Goal: Information Seeking & Learning: Check status

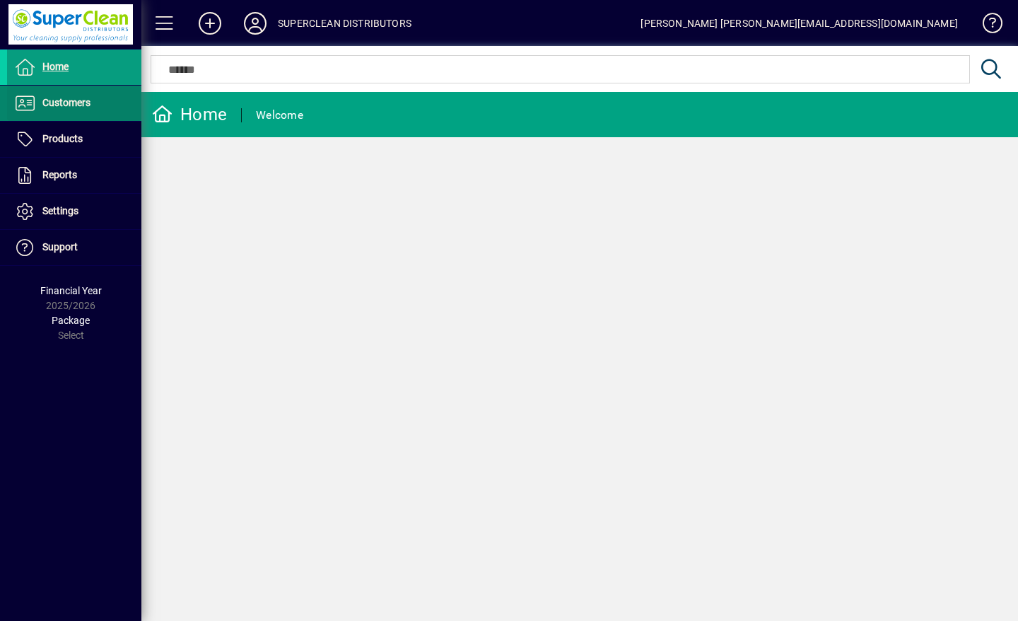
click at [57, 108] on span "Customers" at bounding box center [66, 102] width 48 height 11
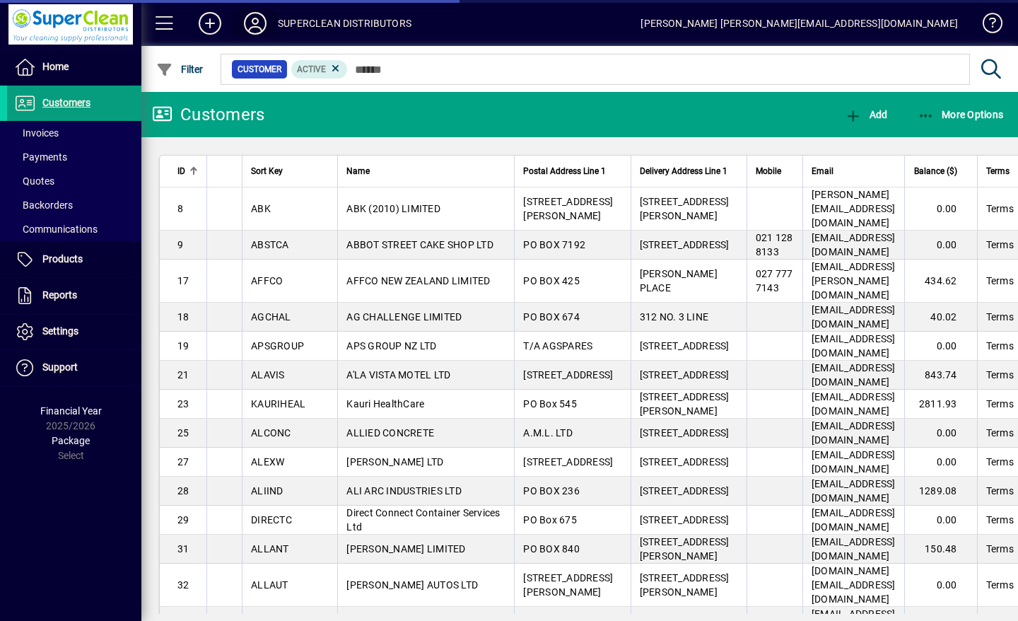
click at [252, 14] on icon at bounding box center [255, 23] width 28 height 23
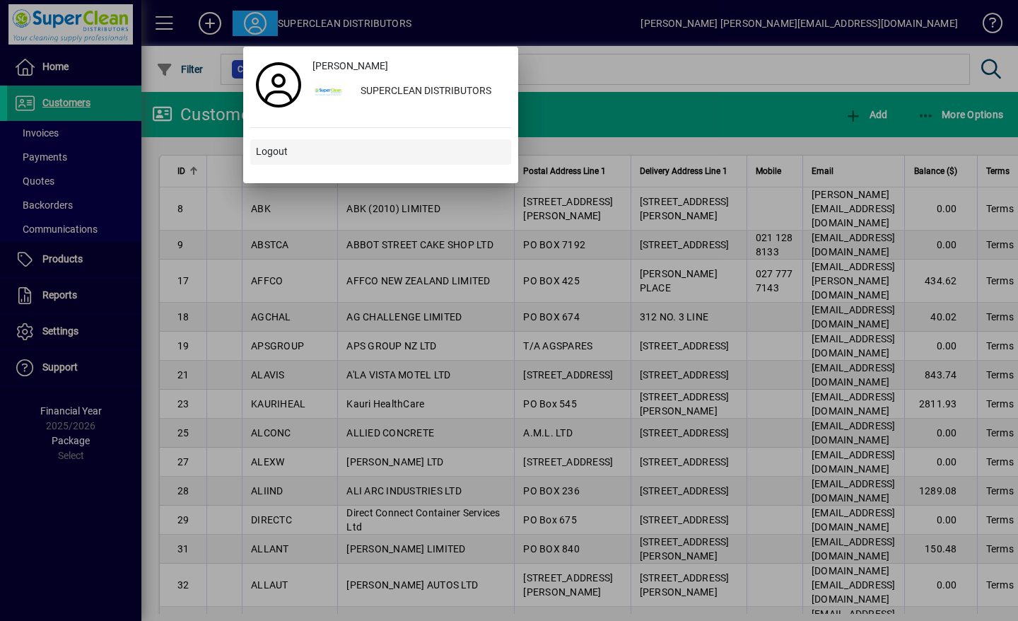
click at [262, 153] on span "Logout" at bounding box center [272, 151] width 32 height 15
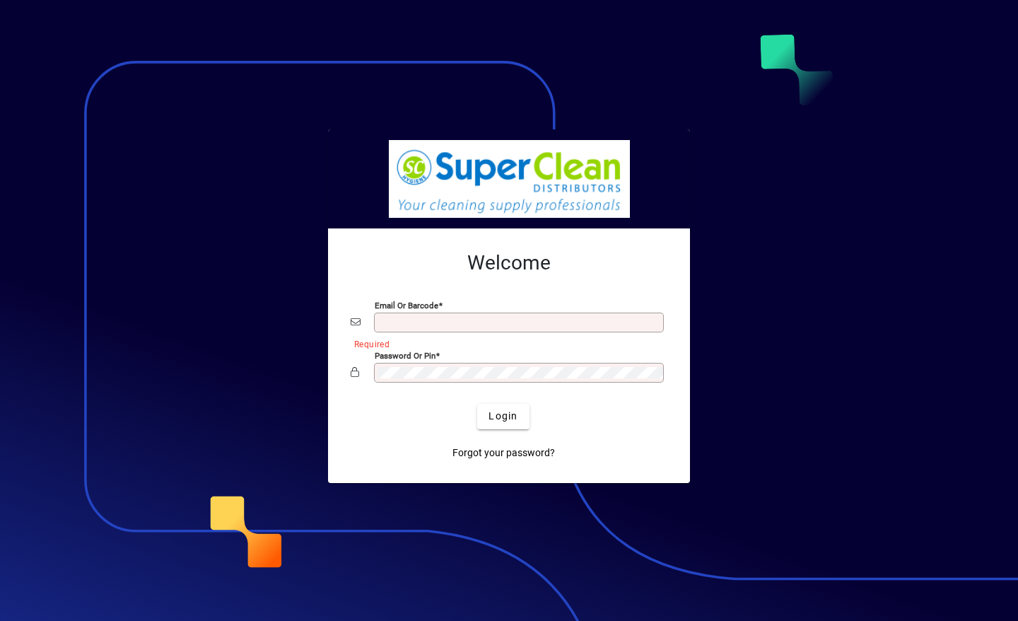
type input "**********"
click at [507, 413] on span "Login" at bounding box center [503, 416] width 29 height 15
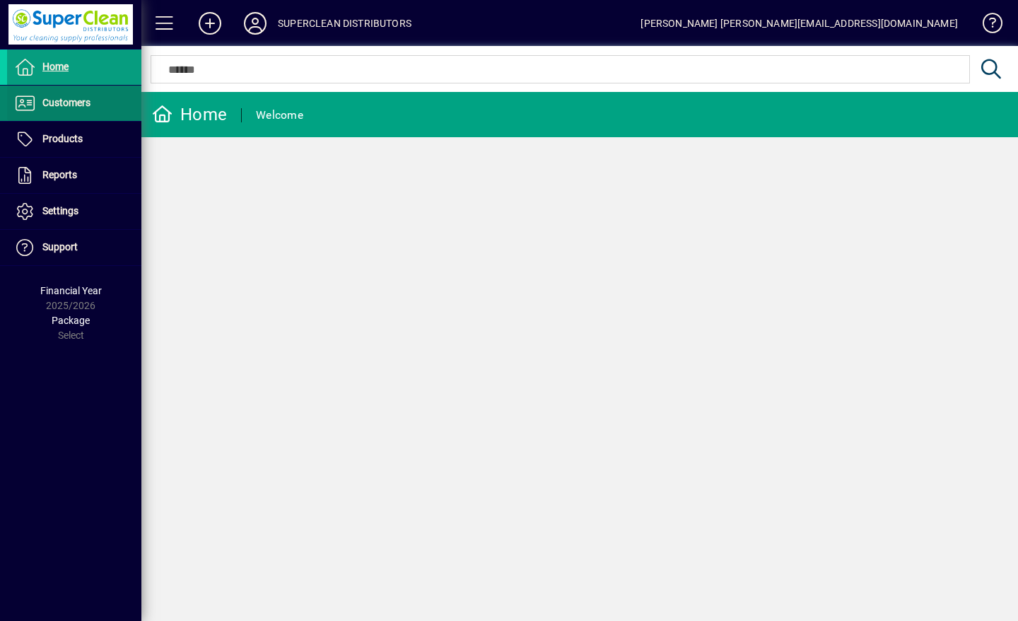
click at [54, 98] on span "Customers" at bounding box center [66, 102] width 48 height 11
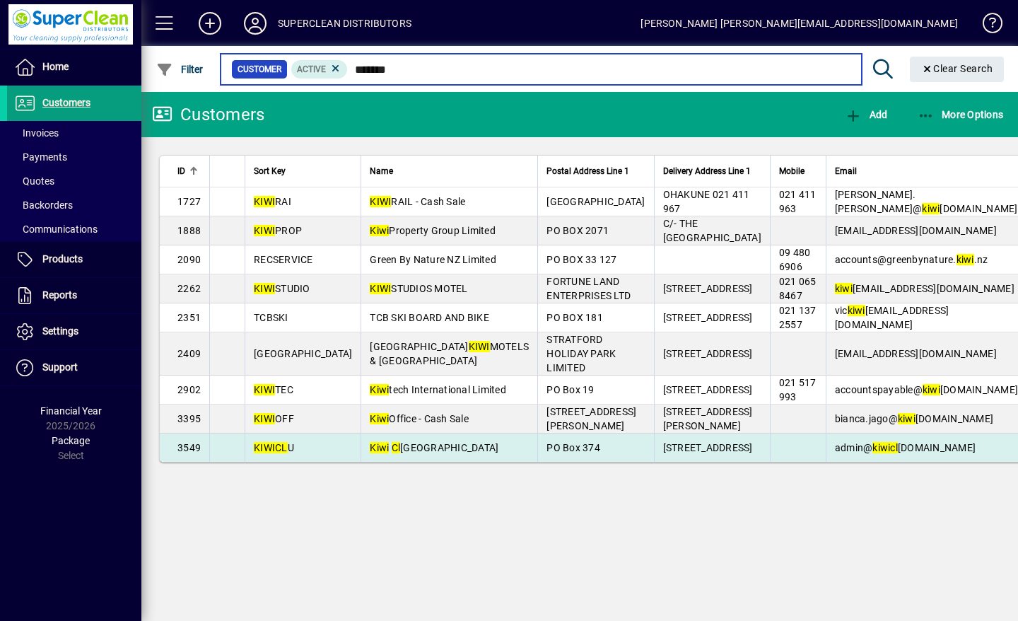
type input "*******"
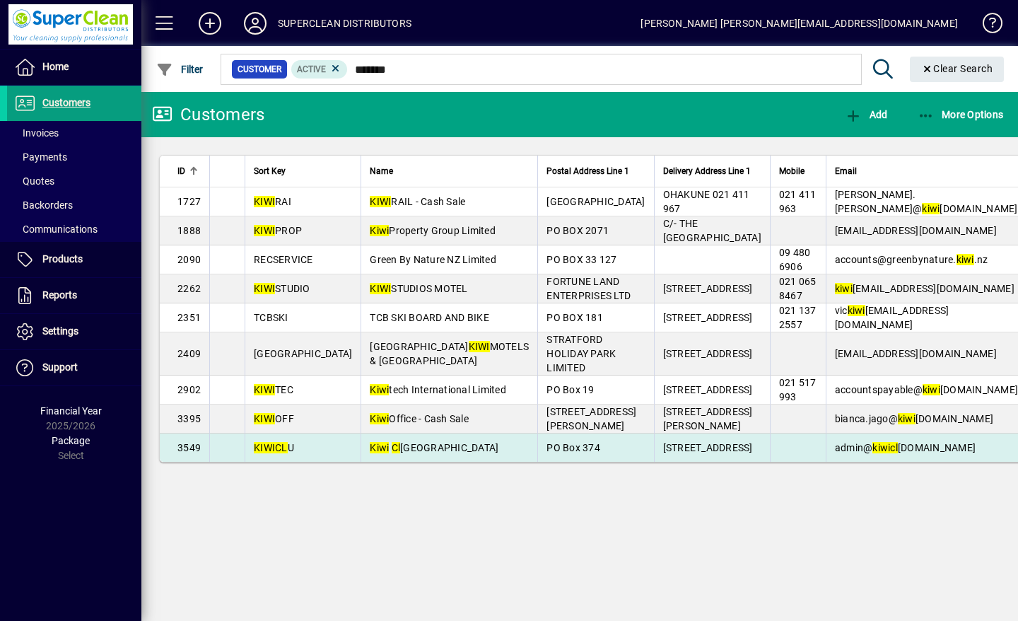
click at [435, 453] on span "[GEOGRAPHIC_DATA]" at bounding box center [434, 447] width 129 height 11
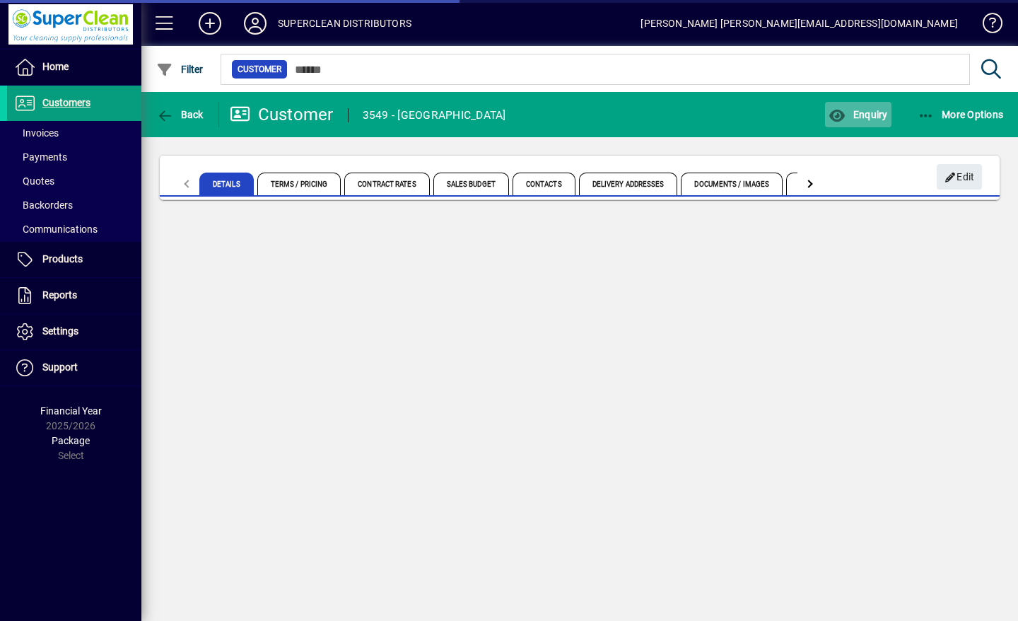
click at [866, 123] on span "button" at bounding box center [858, 115] width 66 height 34
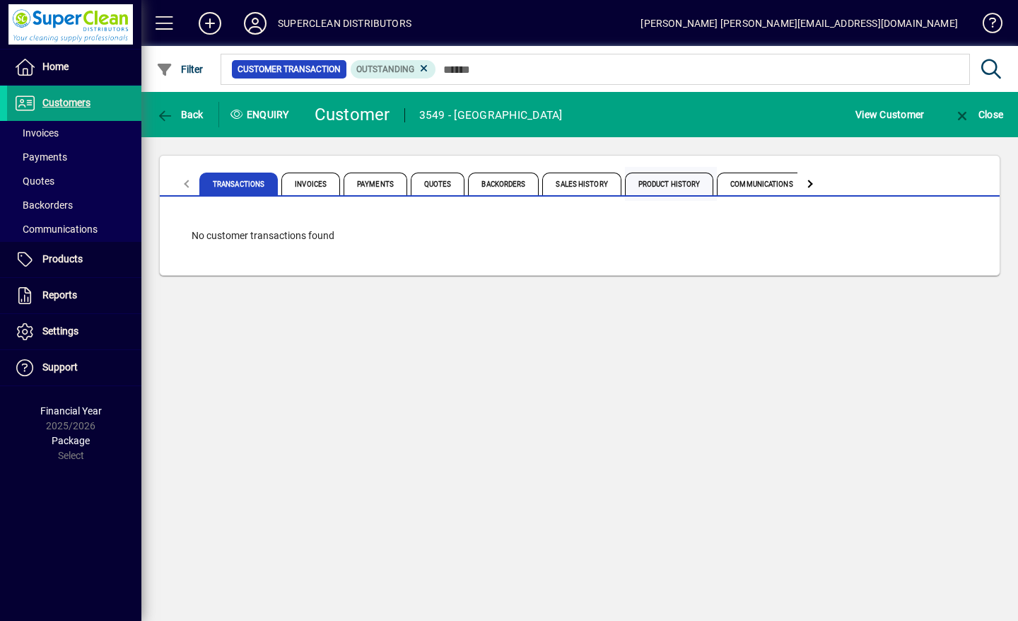
click at [675, 189] on span "Product History" at bounding box center [669, 184] width 89 height 23
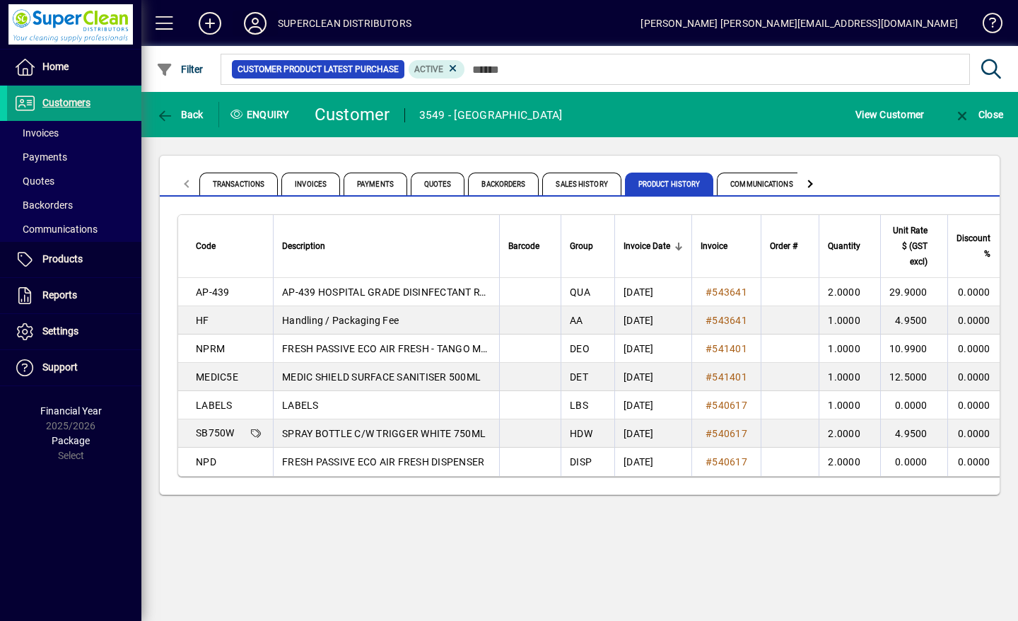
click at [261, 16] on icon at bounding box center [255, 23] width 28 height 23
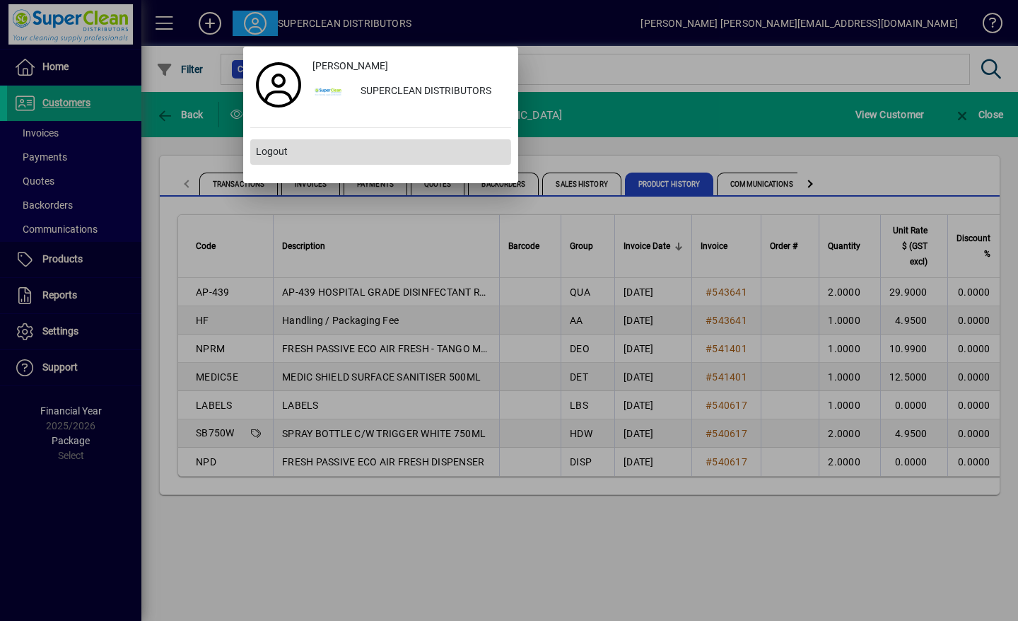
click at [268, 153] on span "Logout" at bounding box center [272, 151] width 32 height 15
